Goal: Navigation & Orientation: Find specific page/section

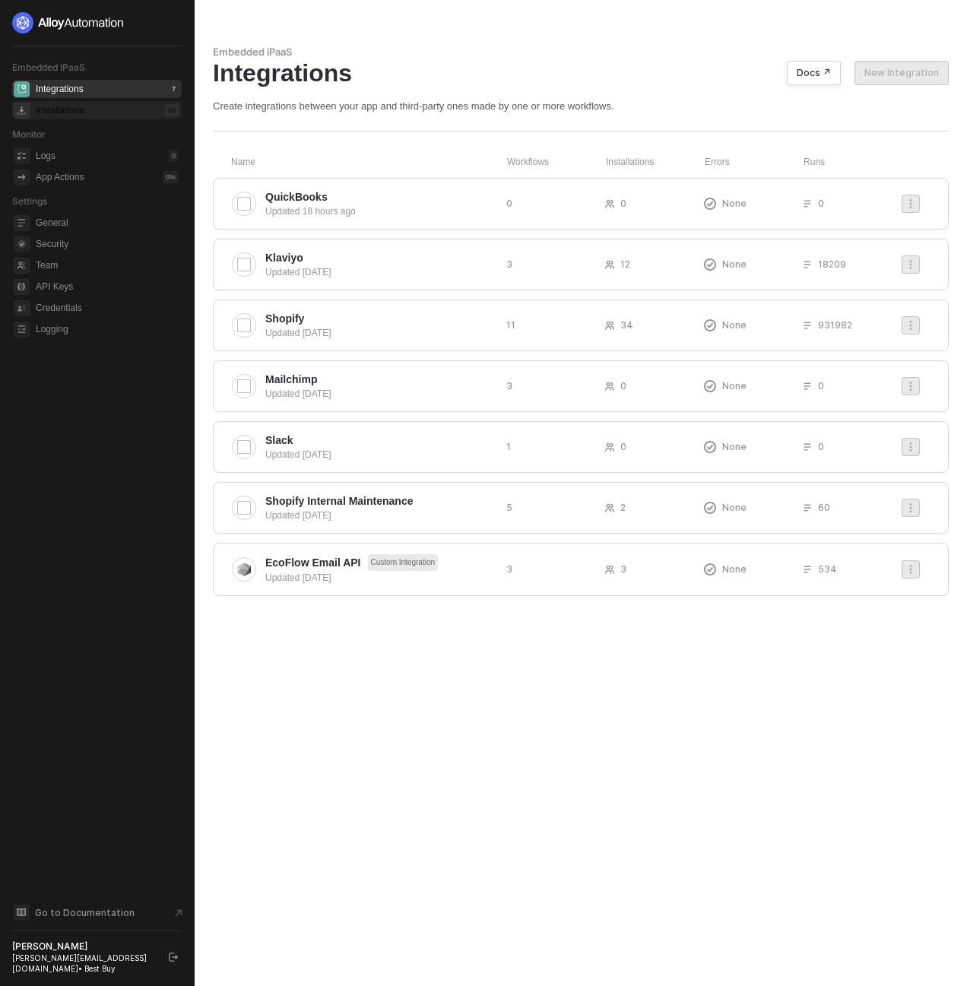
click at [117, 106] on div "Installations 50" at bounding box center [107, 110] width 143 height 18
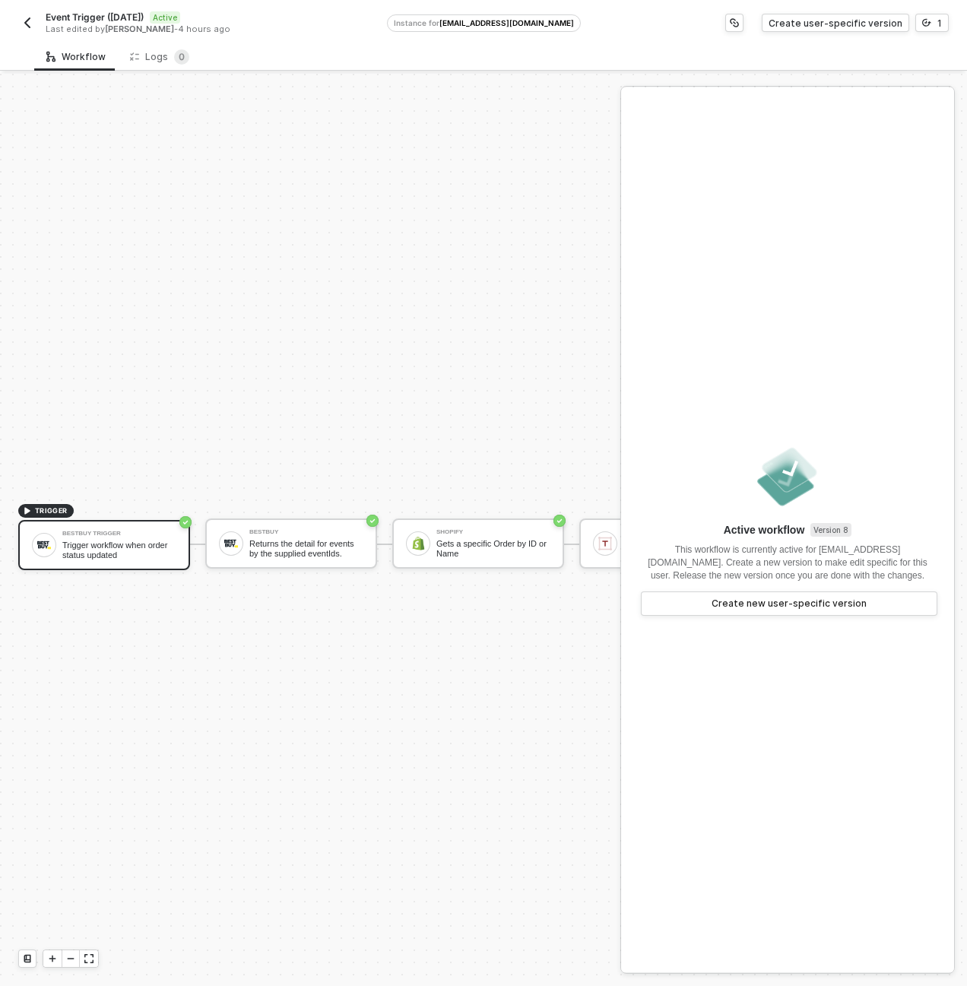
scroll to position [40, 0]
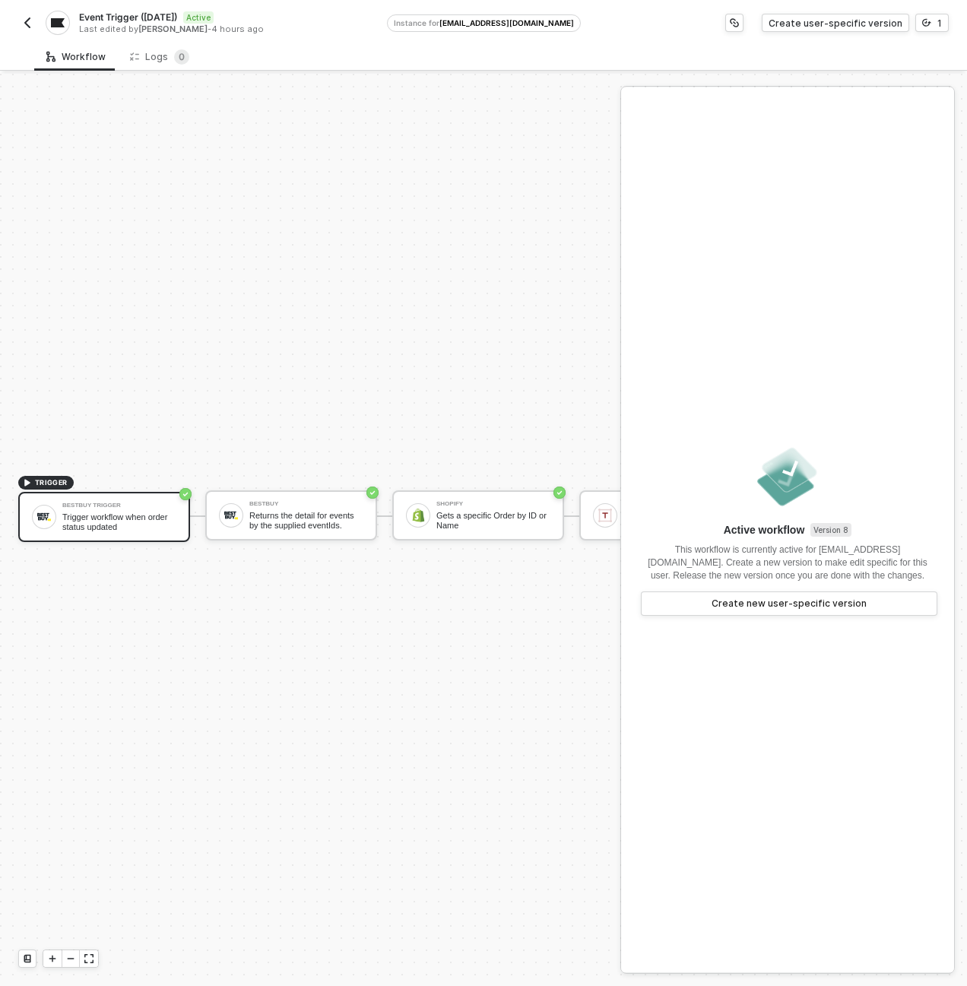
click at [22, 18] on img "button" at bounding box center [27, 23] width 12 height 12
